Goal: Find specific page/section: Find specific page/section

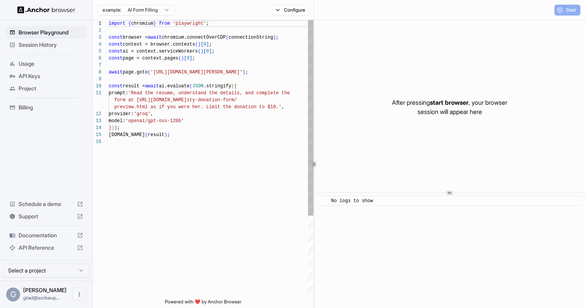
scroll to position [70, 0]
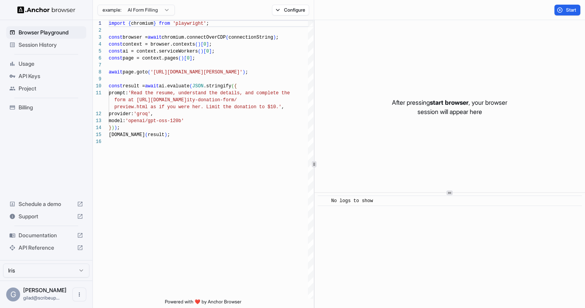
click at [62, 43] on span "Session History" at bounding box center [51, 45] width 65 height 8
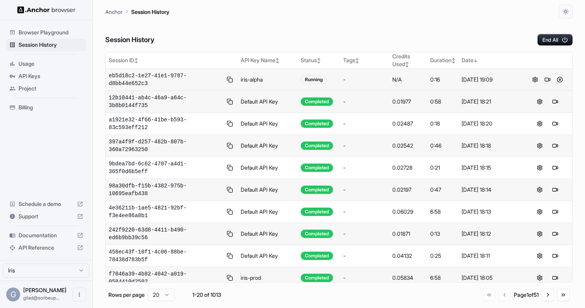
click at [546, 78] on button at bounding box center [546, 79] width 9 height 9
